Goal: Feedback & Contribution: Submit feedback/report problem

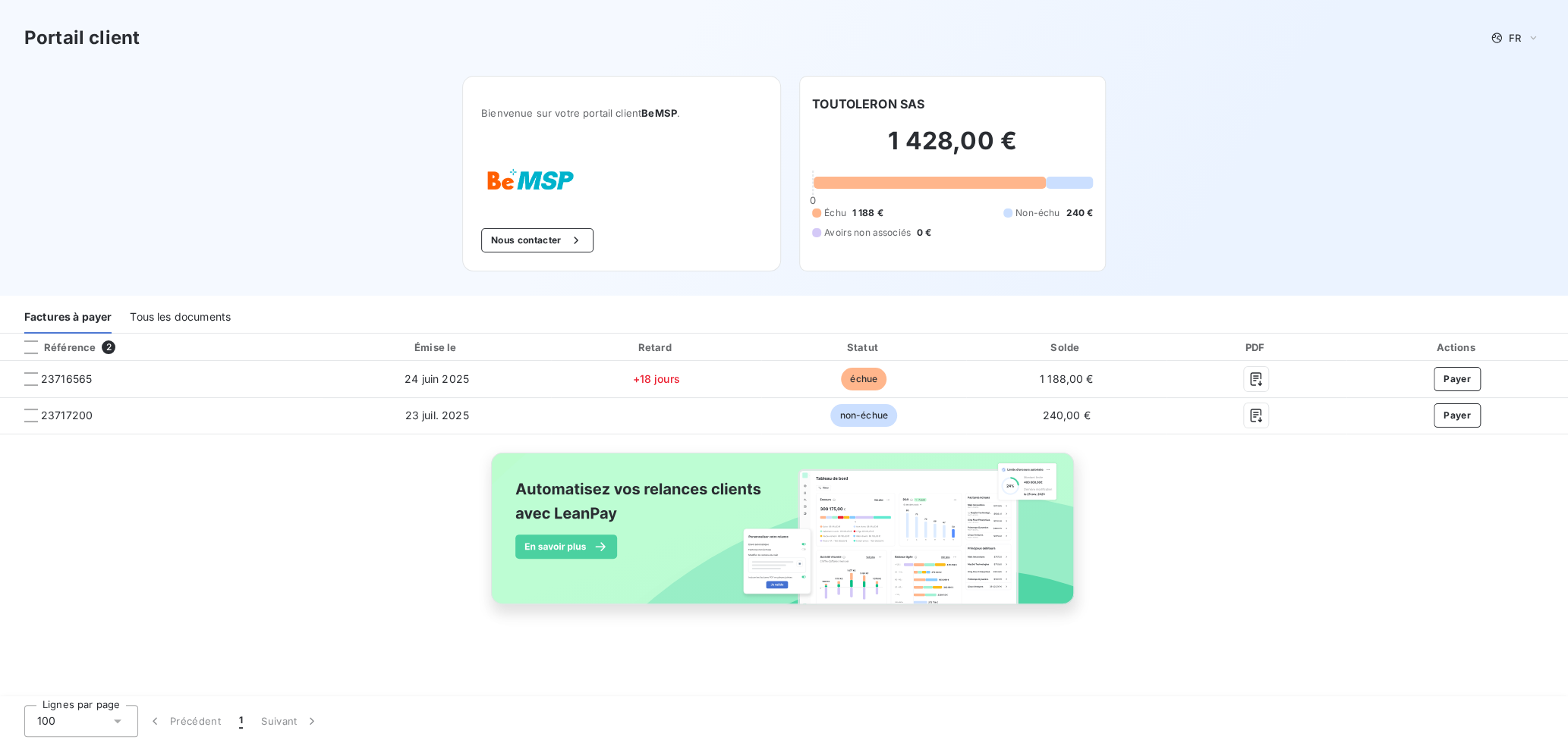
click at [401, 136] on div "Portail client FR Bienvenue sur votre portail client BeMSP . Nous contacter TOU…" at bounding box center [784, 147] width 1568 height 295
click at [528, 241] on button "Nous contacter" at bounding box center [536, 241] width 112 height 25
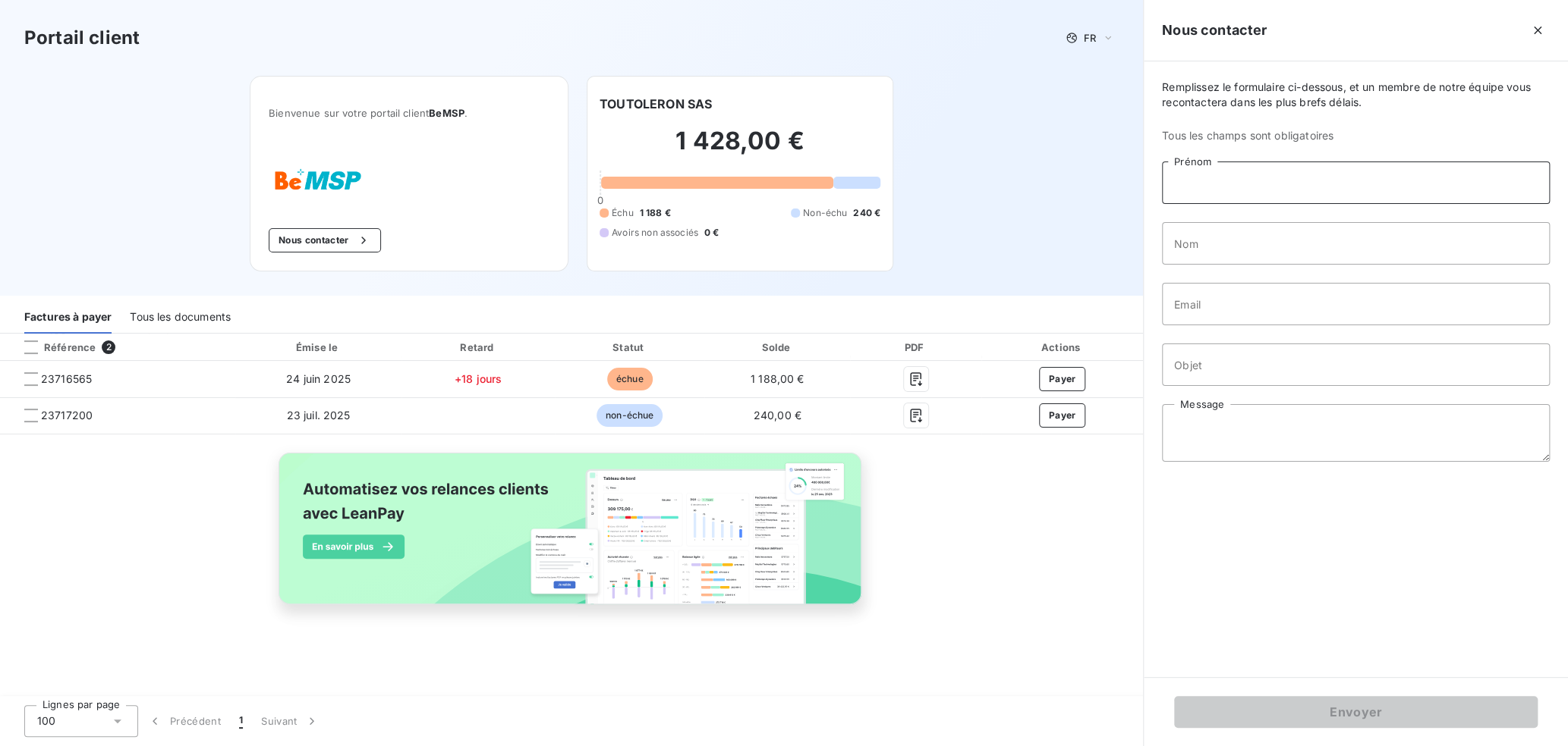
click at [1258, 183] on input "Prénom" at bounding box center [1355, 183] width 387 height 42
type input "[PERSON_NAME]"
type input "Duthil"
type input "[PERSON_NAME][EMAIL_ADDRESS][DOMAIN_NAME]"
type input "Facture 23716565"
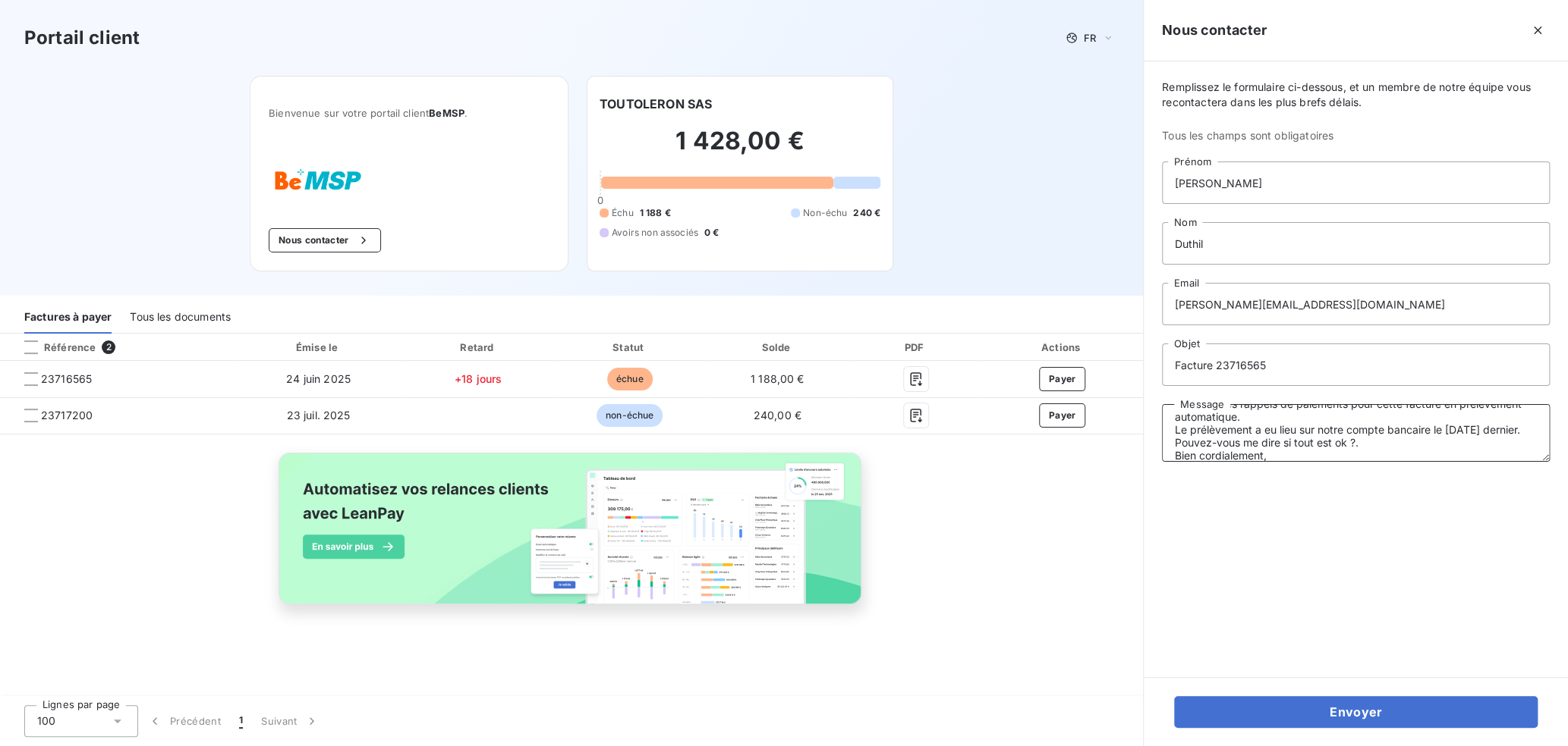
scroll to position [48, 0]
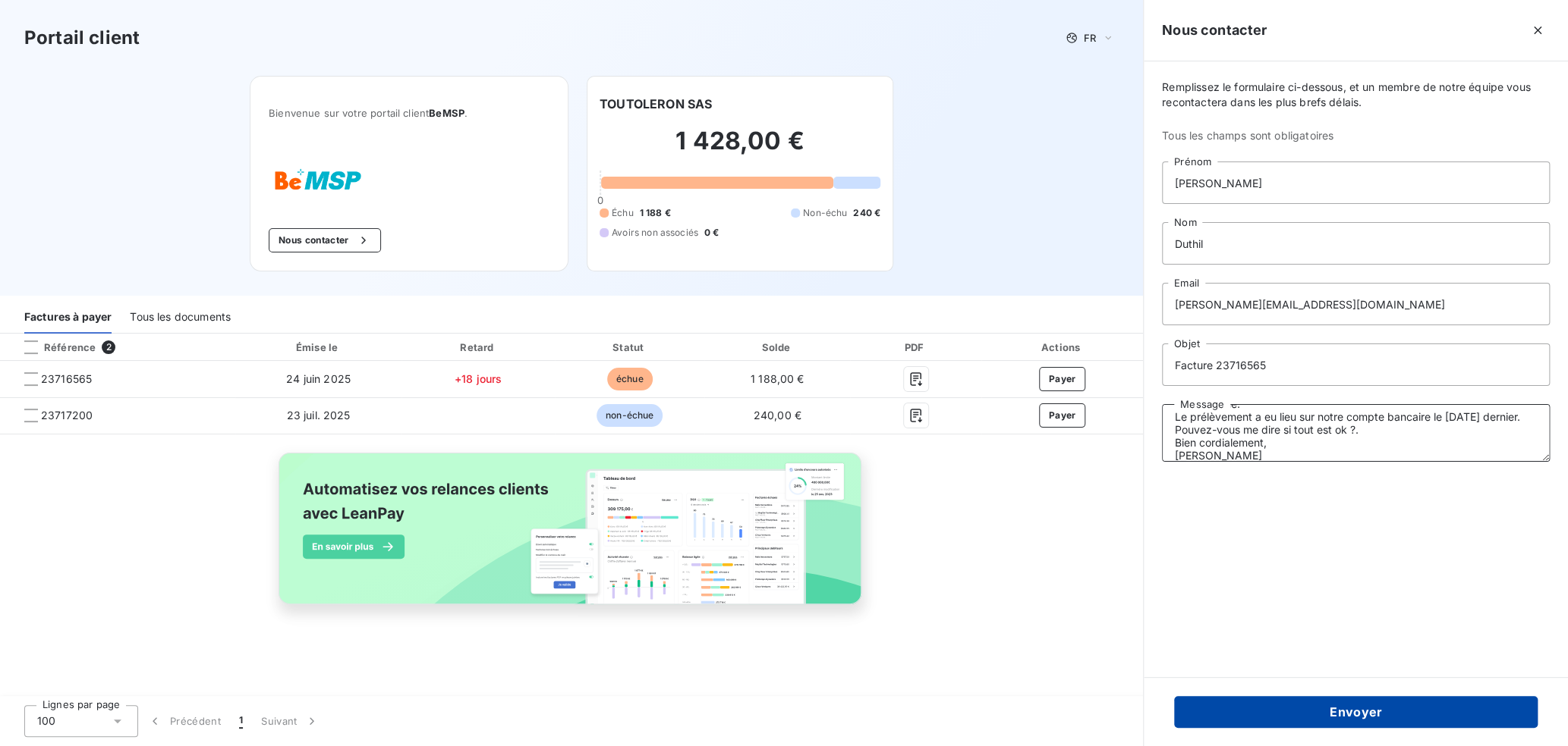
type textarea "Bonjour, je reçois des rappels de paiements pour cette facture en prélèvement a…"
click at [1289, 703] on button "Envoyer" at bounding box center [1355, 712] width 364 height 32
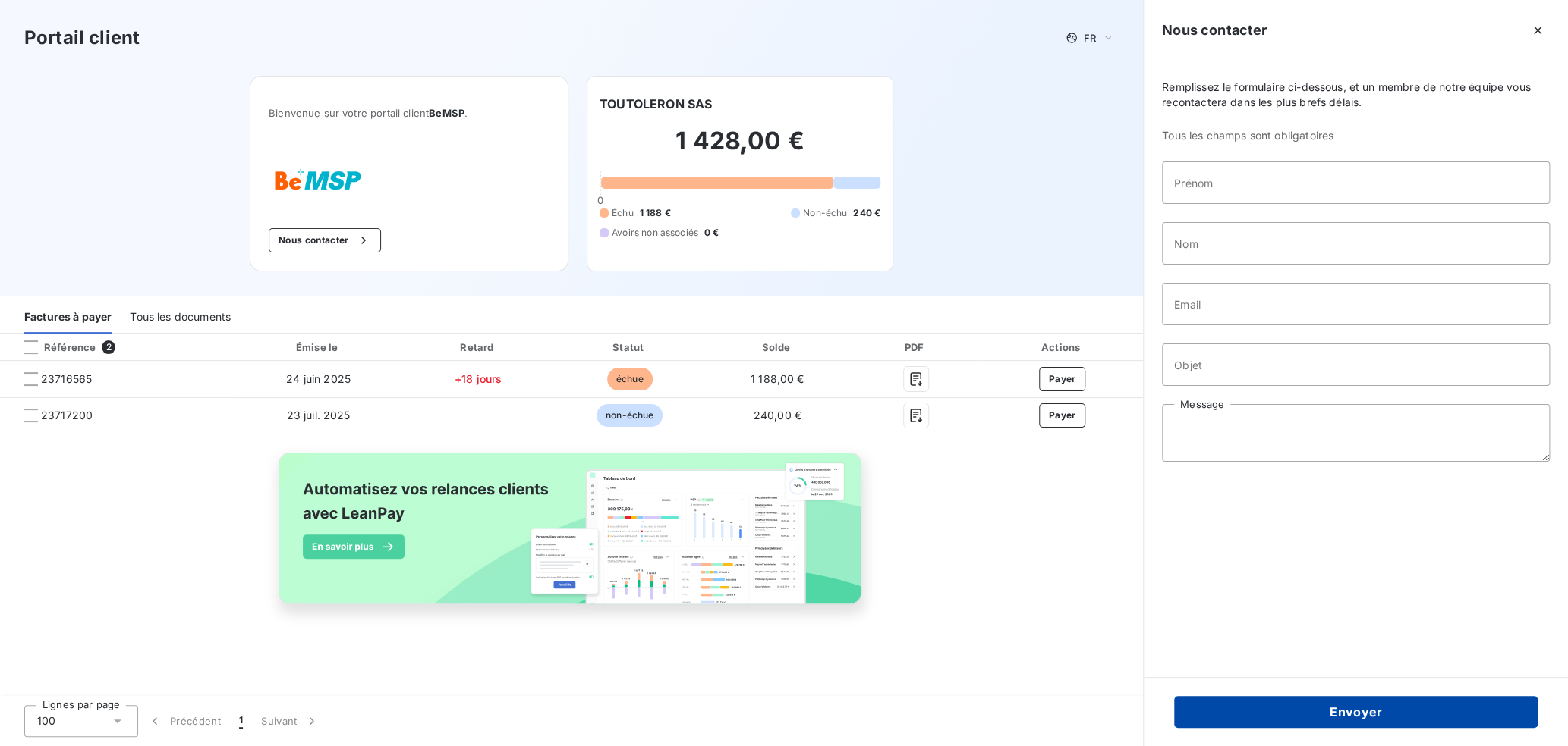
scroll to position [0, 0]
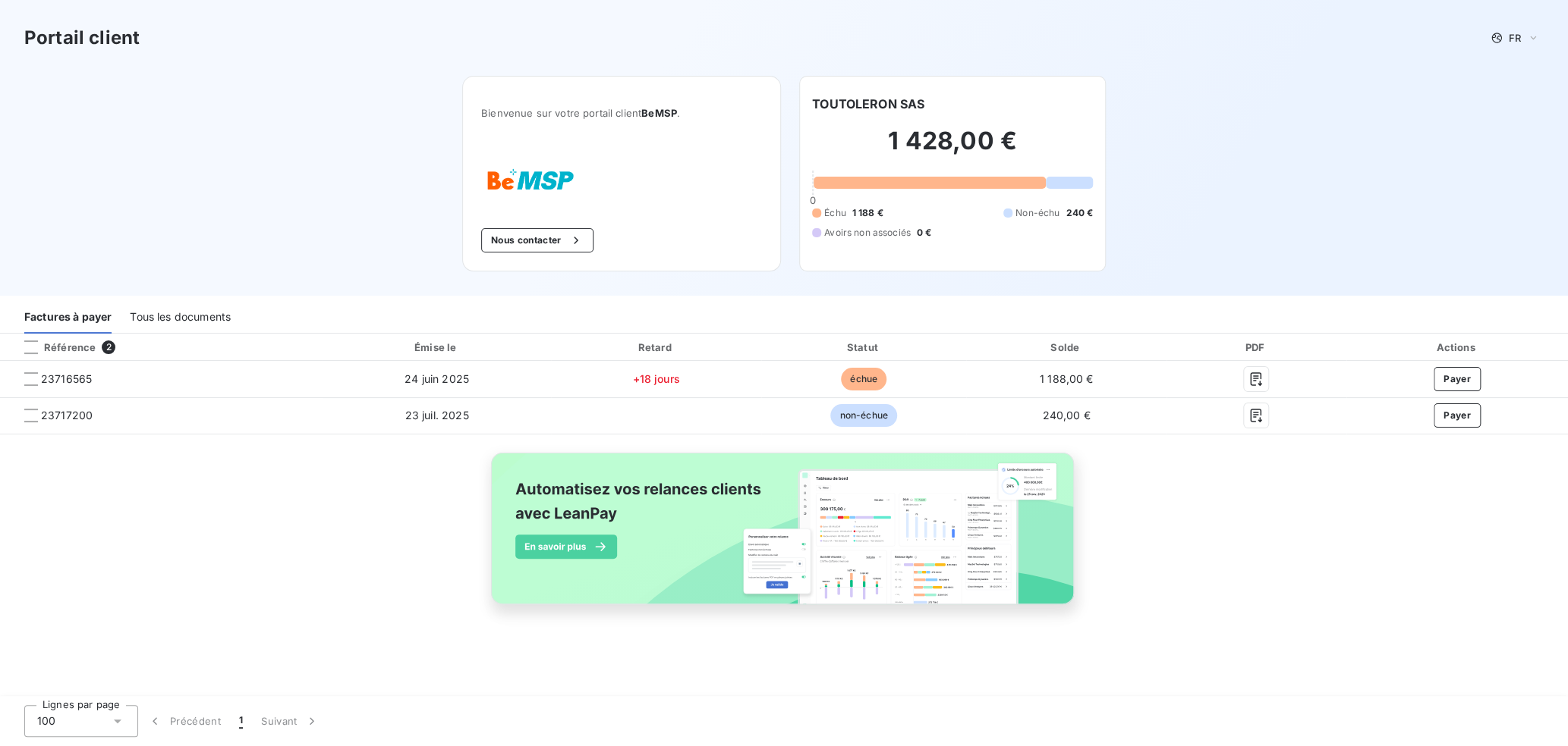
click at [166, 317] on div "Tous les documents" at bounding box center [180, 317] width 101 height 32
